Goal: Task Accomplishment & Management: Complete application form

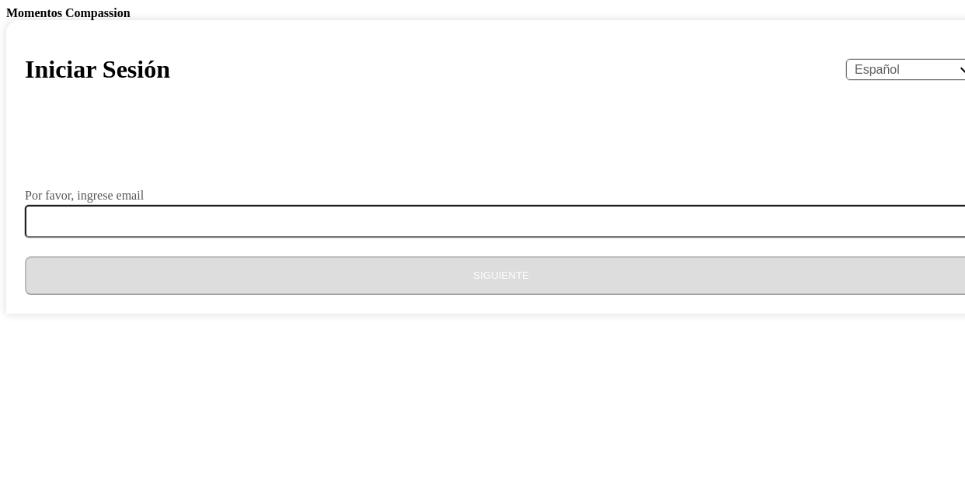
select select "es"
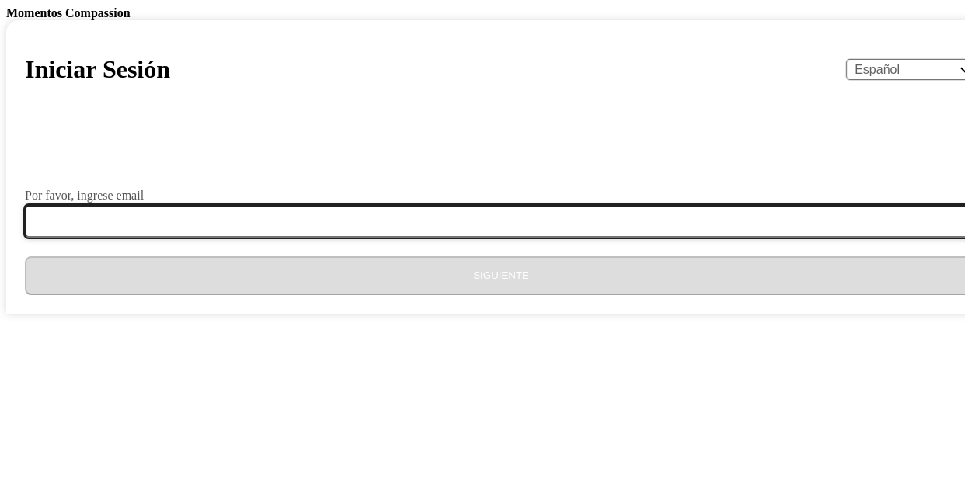
click at [367, 238] on input "Por favor, ingrese email" at bounding box center [510, 221] width 971 height 33
type input "[EMAIL_ADDRESS][DOMAIN_NAME]"
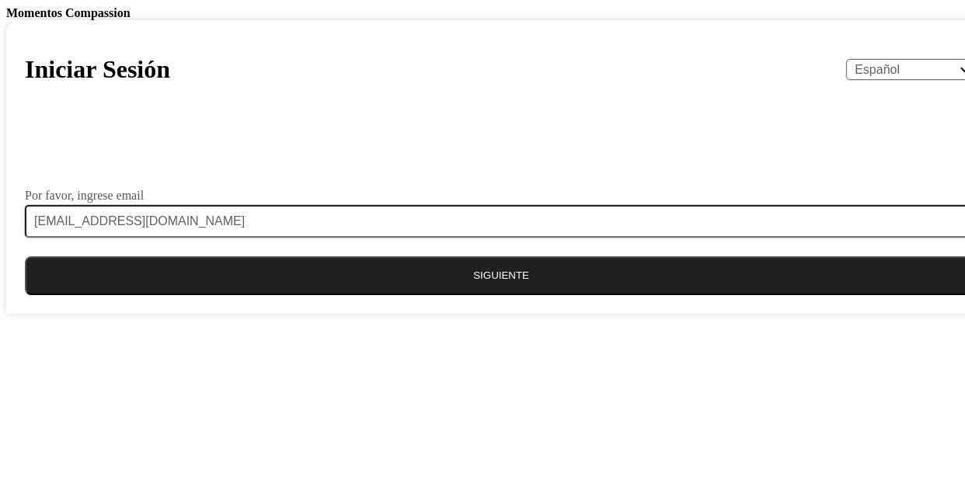
click at [467, 295] on button "Siguiente" at bounding box center [501, 275] width 952 height 39
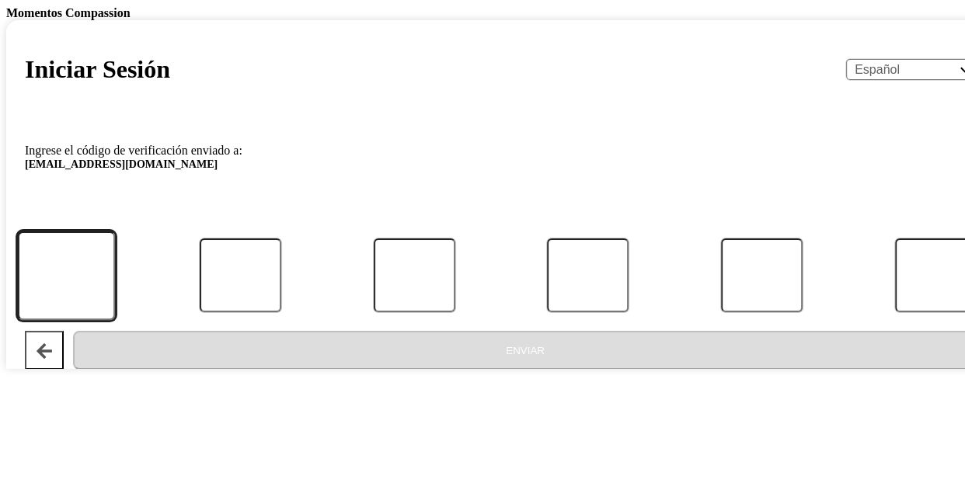
click at [115, 320] on input "Código" at bounding box center [66, 275] width 98 height 89
paste input "470145"
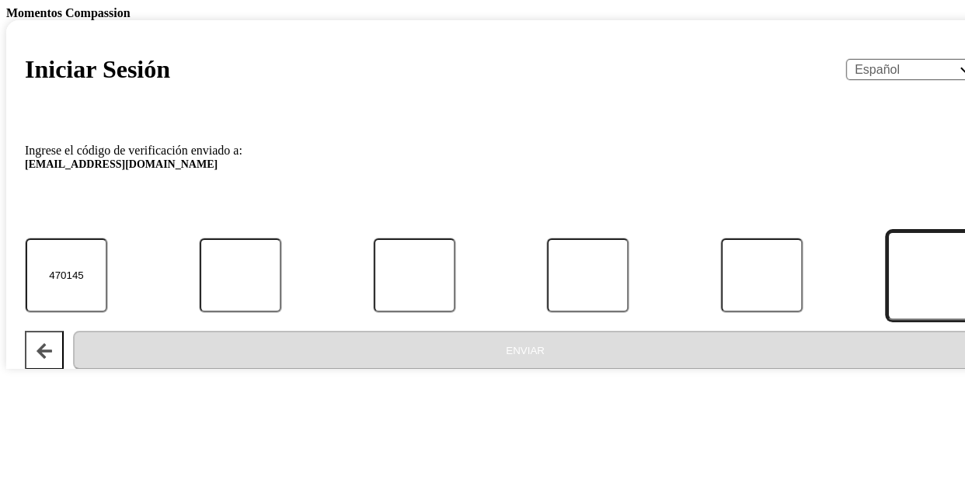
type input "4"
type input "7"
type input "0"
type input "1"
type input "4"
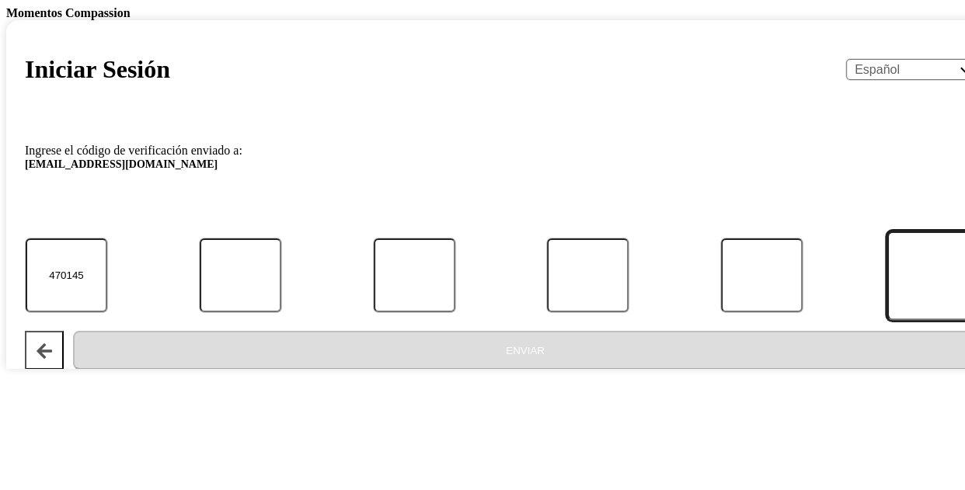
type input "5"
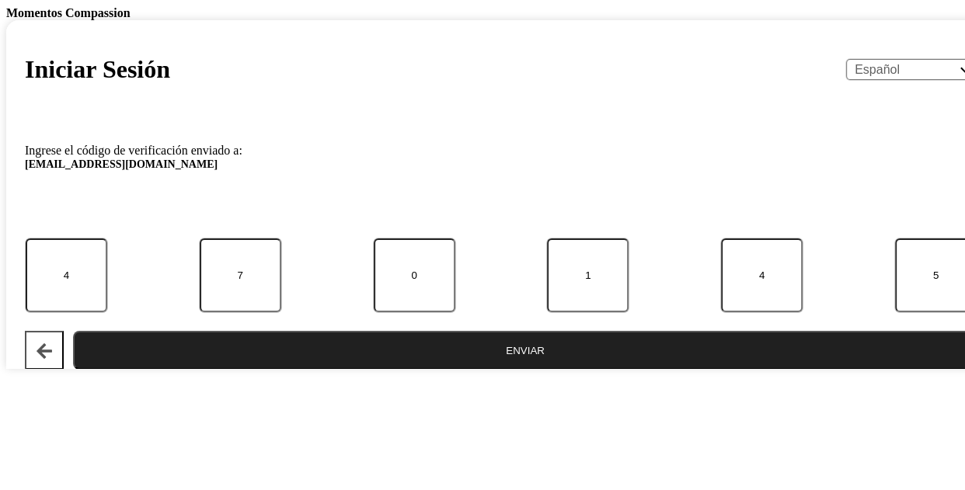
click at [519, 370] on button "Enviar" at bounding box center [525, 350] width 904 height 39
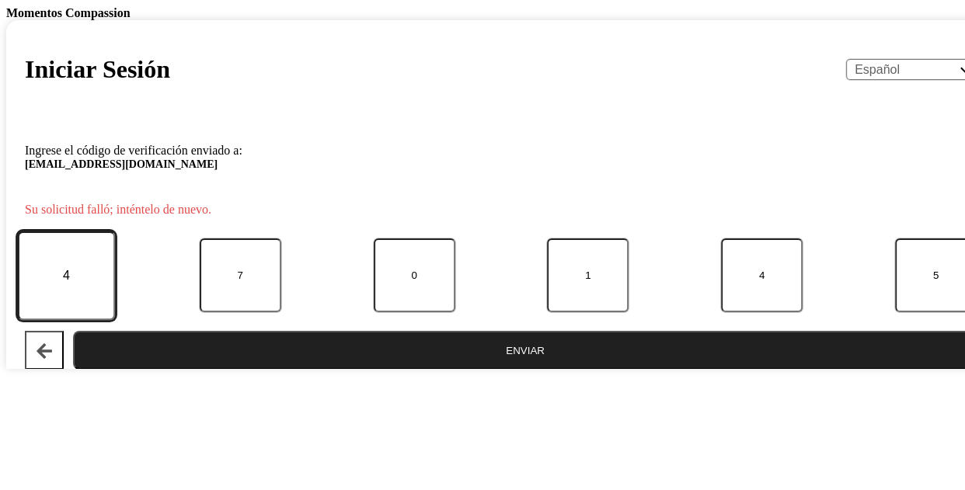
click at [115, 320] on input "4" at bounding box center [66, 275] width 98 height 89
paste input "67525"
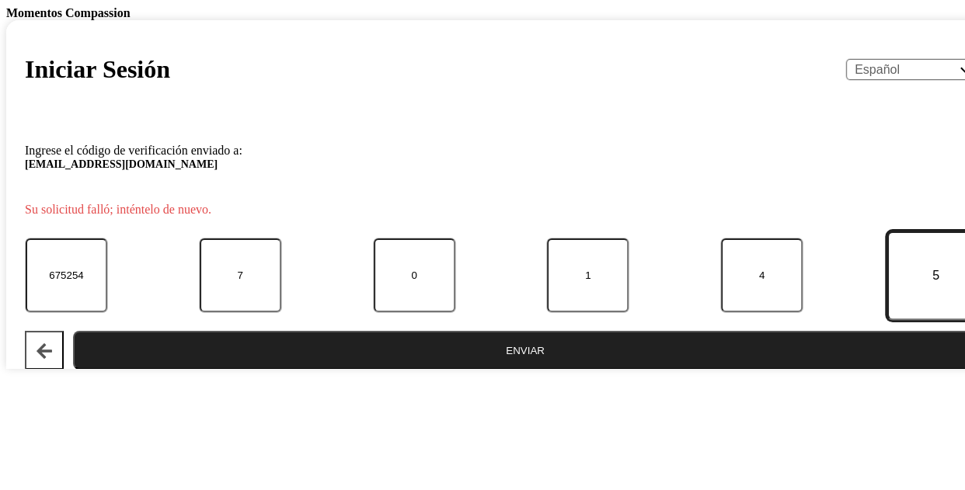
type input "6"
type input "5"
type input "2"
type input "5"
type input "4"
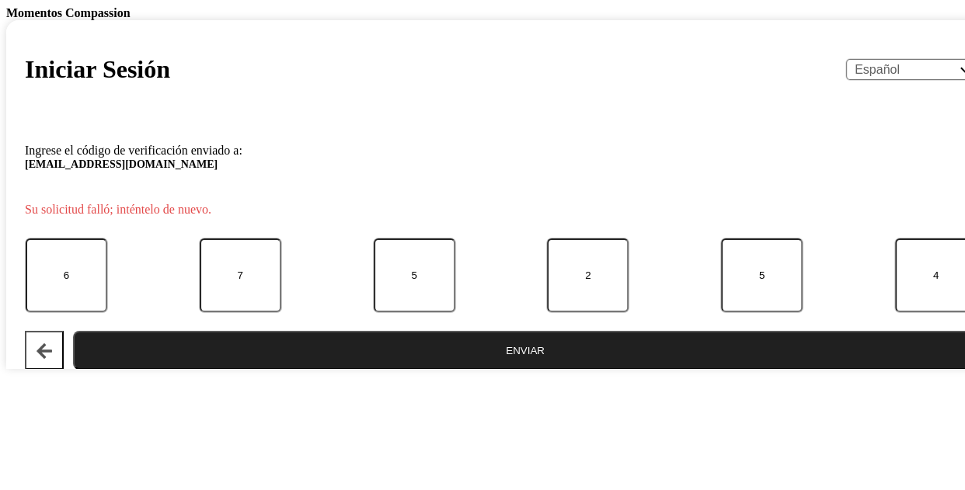
click at [518, 370] on button "Enviar" at bounding box center [525, 350] width 904 height 39
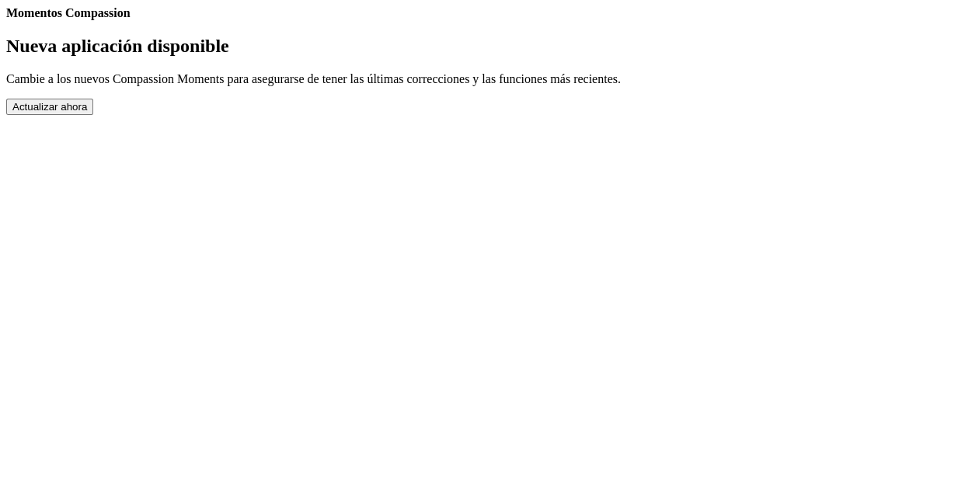
click at [93, 115] on button "Actualizar ahora" at bounding box center [49, 107] width 87 height 16
